Goal: Communication & Community: Share content

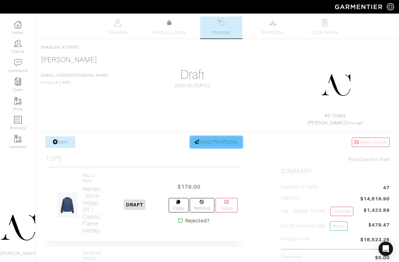
click at [207, 141] on link "SEND PROPOSAL" at bounding box center [216, 142] width 52 height 11
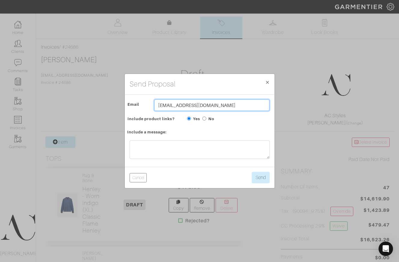
click at [233, 106] on input "Rfoley@vegasgoldenknights.com" at bounding box center [211, 105] width 115 height 11
paste input "Asturgeon@foleyfamilyfarm"
type input "[EMAIL_ADDRESS][DOMAIN_NAME]"
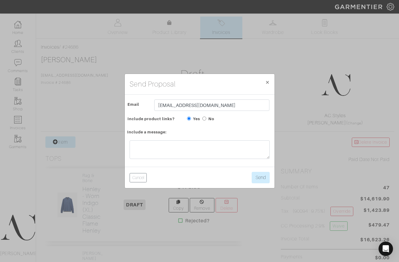
click at [229, 122] on div "Include product links? Yes No" at bounding box center [199, 118] width 149 height 8
click at [205, 119] on input "No" at bounding box center [204, 119] width 4 height 4
radio input "true"
click at [207, 143] on textarea at bounding box center [200, 150] width 140 height 19
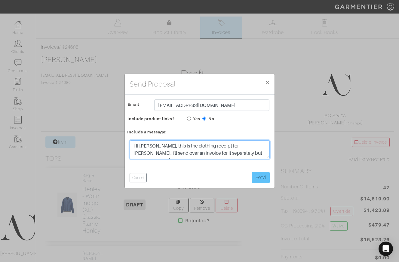
type textarea "Hi Amanda, this is the clothing receipt for Rob. I'll send over an invoice for …"
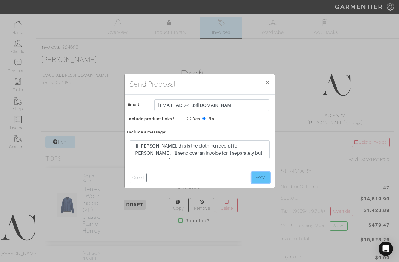
click at [263, 175] on button "Send" at bounding box center [261, 177] width 18 height 11
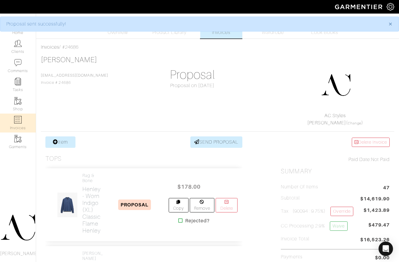
click at [24, 119] on link "Invoices" at bounding box center [18, 123] width 36 height 19
select select
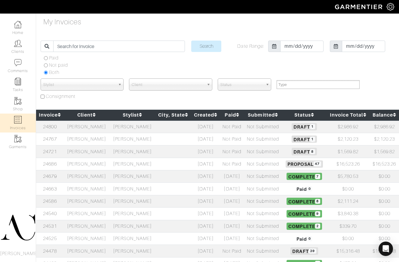
click at [100, 127] on td "[PERSON_NAME]" at bounding box center [87, 127] width 46 height 13
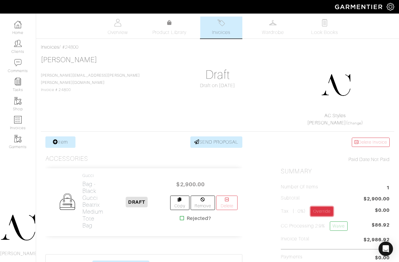
click at [331, 209] on link "Override" at bounding box center [322, 211] width 23 height 9
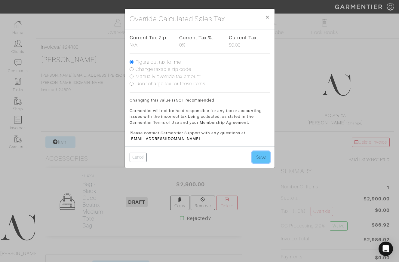
click at [256, 159] on button "Save" at bounding box center [260, 157] width 17 height 11
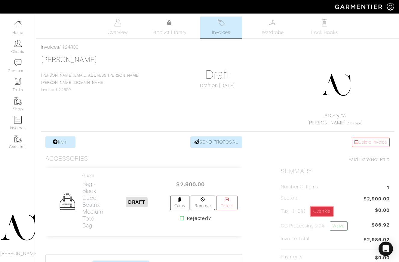
click at [328, 212] on link "Override" at bounding box center [322, 211] width 23 height 9
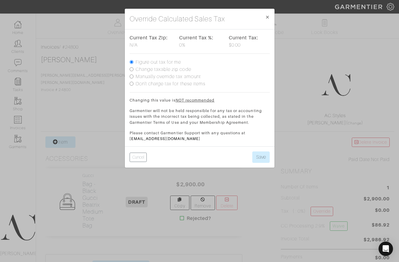
click at [132, 69] on input "Change taxable zip code" at bounding box center [132, 69] width 4 height 4
radio input "true"
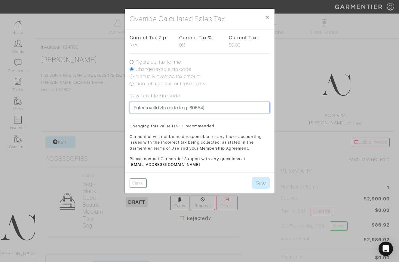
click at [174, 108] on input "text" at bounding box center [200, 107] width 140 height 11
type input "90094"
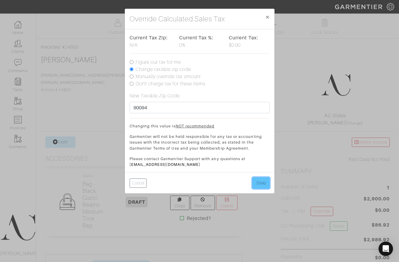
click at [263, 183] on button "Save" at bounding box center [260, 183] width 17 height 11
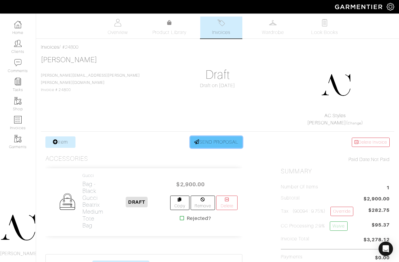
click at [223, 140] on link "SEND PROPOSAL" at bounding box center [216, 142] width 52 height 11
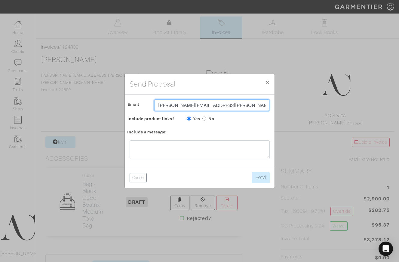
click at [224, 107] on input "[PERSON_NAME][EMAIL_ADDRESS][PERSON_NAME][PERSON_NAME][DOMAIN_NAME]" at bounding box center [211, 105] width 115 height 11
paste input "Asturgeon@foleyfamilyfarms"
type input "Asturgeon@foleyfamilyfarms.com"
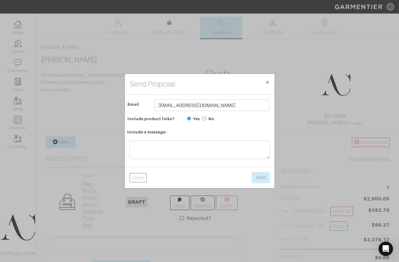
click at [206, 118] on input "No" at bounding box center [204, 119] width 4 height 4
radio input "true"
click at [201, 149] on textarea at bounding box center [200, 150] width 140 height 19
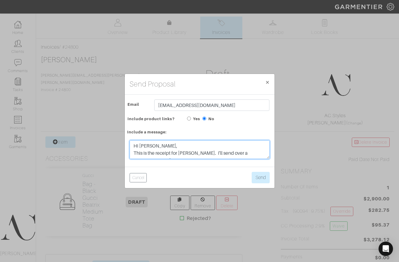
scroll to position [5, 0]
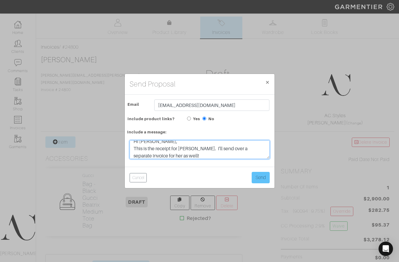
type textarea "Hi Amanda, This is the receipt for Lindsay. I'll send over a separate invoice f…"
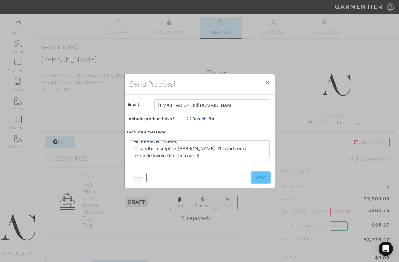
click at [262, 178] on button "Send" at bounding box center [261, 177] width 18 height 11
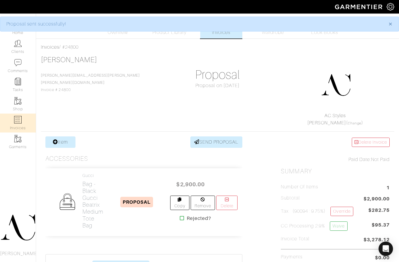
click at [12, 121] on link "Invoices" at bounding box center [18, 123] width 36 height 19
select select
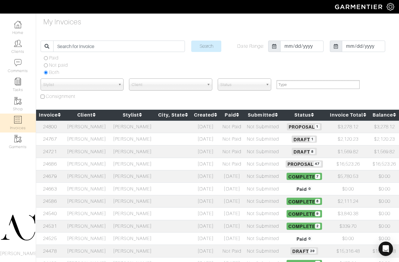
click at [91, 164] on td "Rob Foley" at bounding box center [87, 164] width 46 height 12
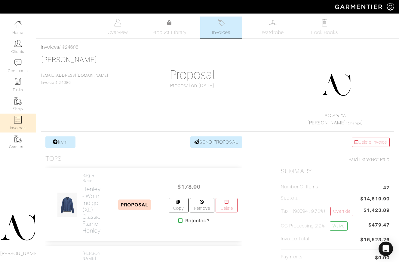
click at [22, 119] on link "Invoices" at bounding box center [18, 123] width 36 height 19
select select
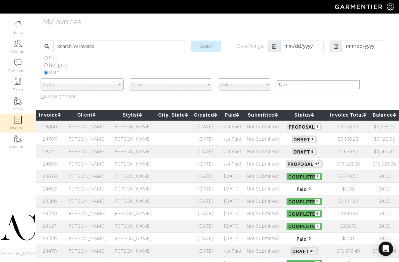
click at [96, 128] on td "[PERSON_NAME]" at bounding box center [87, 127] width 46 height 13
